Goal: Complete application form: Complete application form

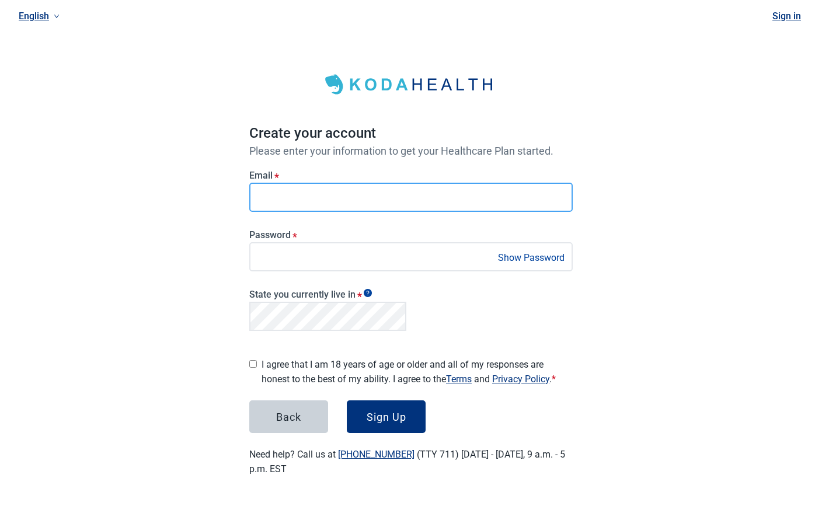
click at [244, 201] on div "Email *" at bounding box center [410, 187] width 333 height 60
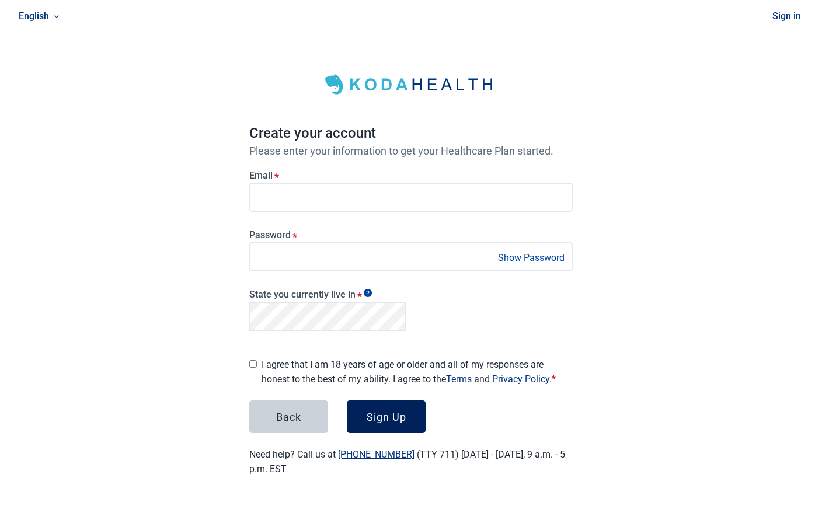
click at [404, 423] on button "Sign Up" at bounding box center [386, 416] width 79 height 33
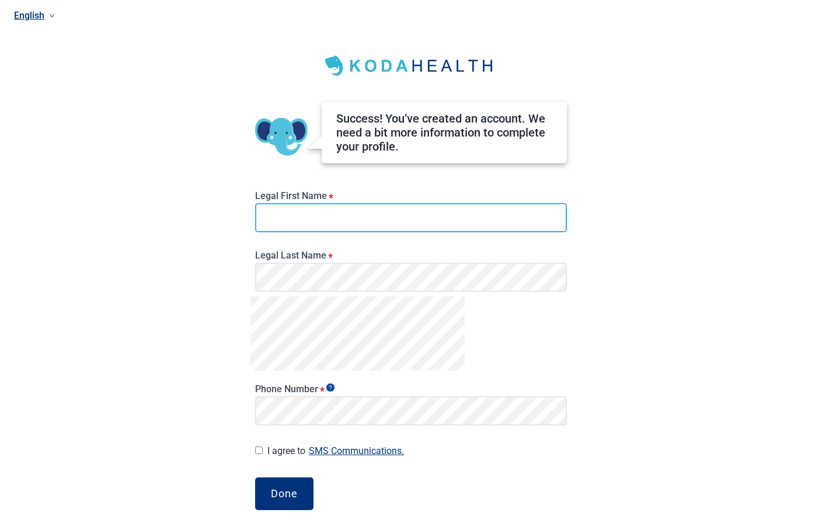
click at [309, 226] on input "Legal First Name *" at bounding box center [411, 217] width 312 height 29
type input "****"
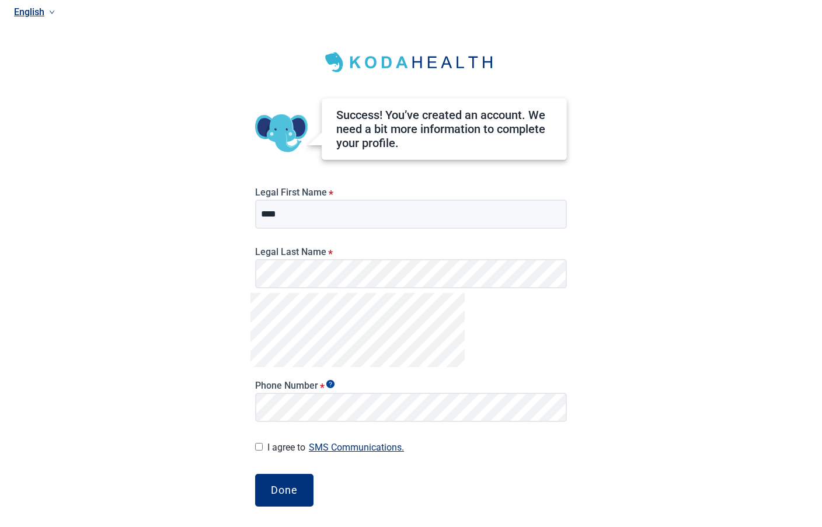
click at [326, 422] on div "Phone Number *" at bounding box center [410, 397] width 321 height 60
click at [254, 500] on div "Success! You’ve created an account. We need a bit more information to complete …" at bounding box center [410, 296] width 321 height 505
drag, startPoint x: 267, startPoint y: 494, endPoint x: 264, endPoint y: 477, distance: 16.6
click at [267, 491] on button "Done" at bounding box center [284, 490] width 58 height 33
